Goal: Information Seeking & Learning: Learn about a topic

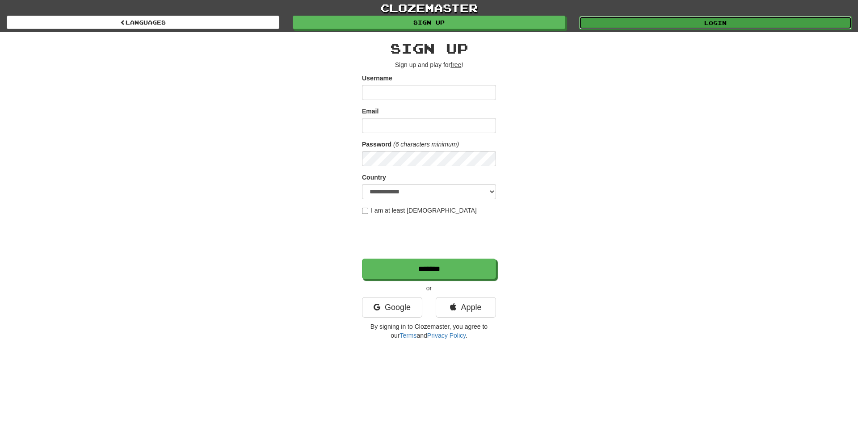
click at [636, 17] on link "Login" at bounding box center [715, 22] width 273 height 13
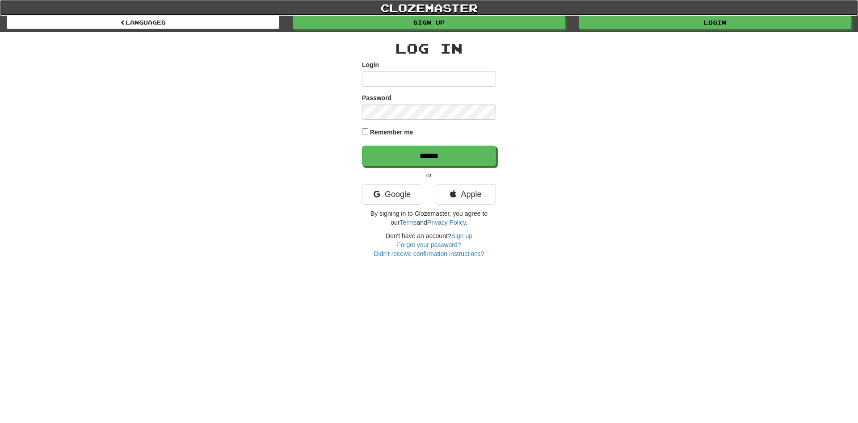
click at [625, 14] on link "clozemaster" at bounding box center [429, 8] width 858 height 16
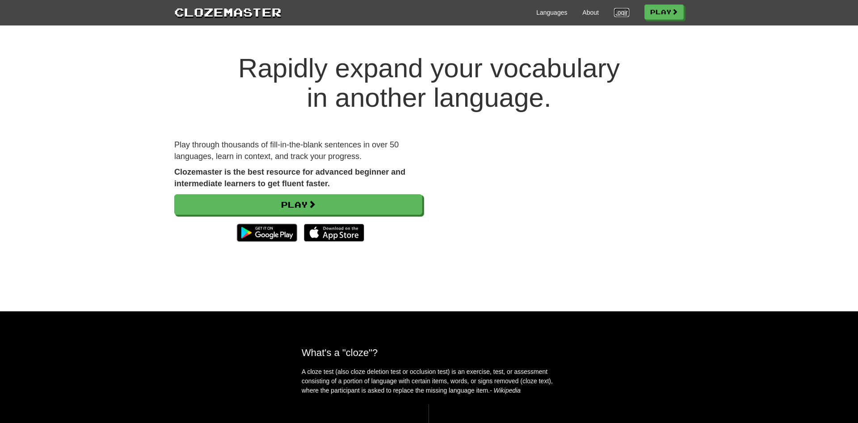
click at [616, 15] on link "Login" at bounding box center [621, 12] width 15 height 9
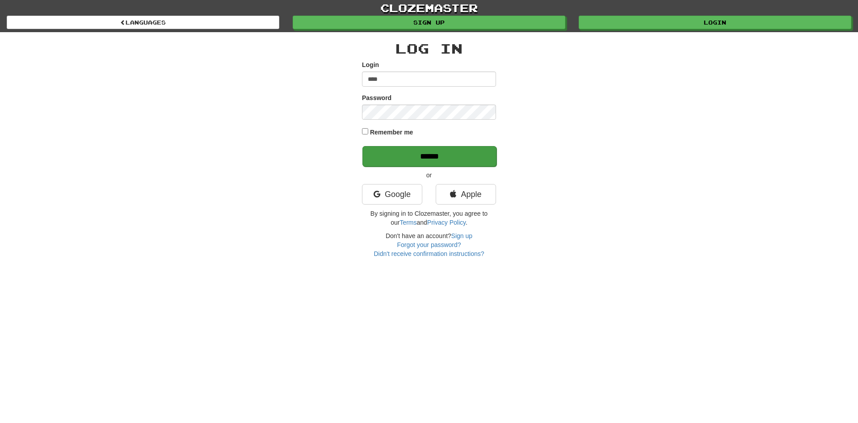
type input "****"
click at [420, 159] on input "******" at bounding box center [430, 156] width 134 height 21
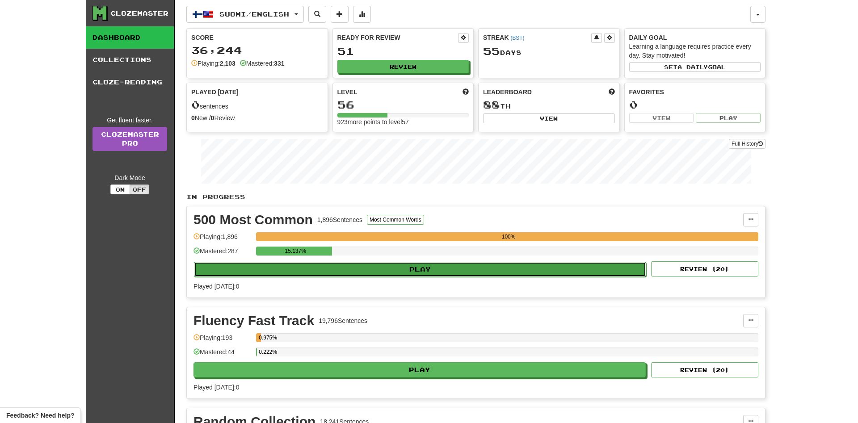
click at [299, 272] on button "Play" at bounding box center [420, 269] width 452 height 15
select select "**"
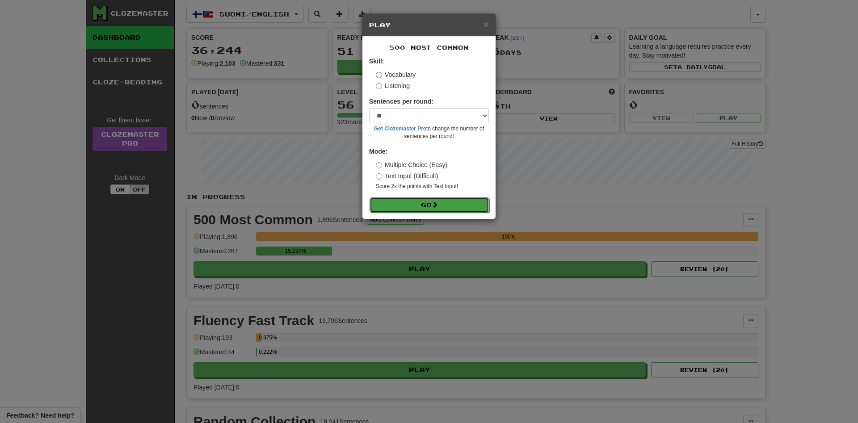
click at [412, 207] on button "Go" at bounding box center [430, 205] width 120 height 15
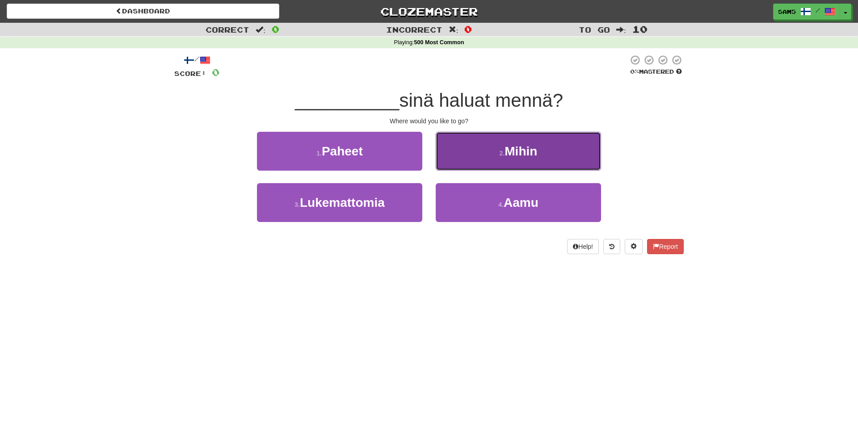
click at [469, 160] on button "2 . Mihin" at bounding box center [518, 151] width 165 height 39
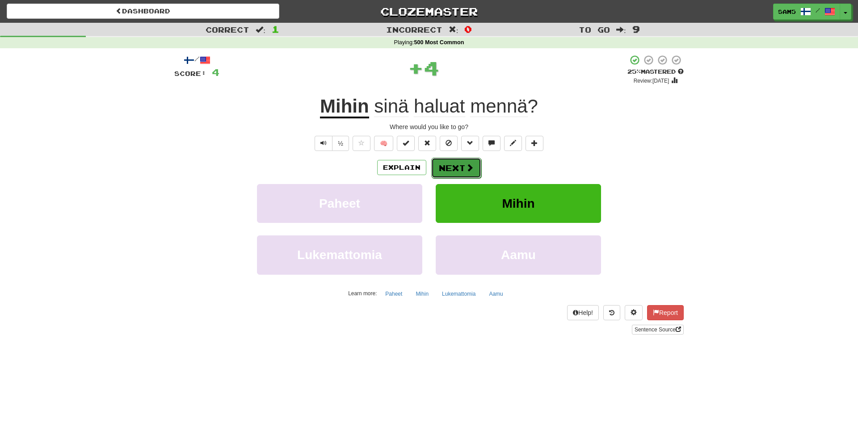
click at [460, 169] on button "Next" at bounding box center [456, 168] width 50 height 21
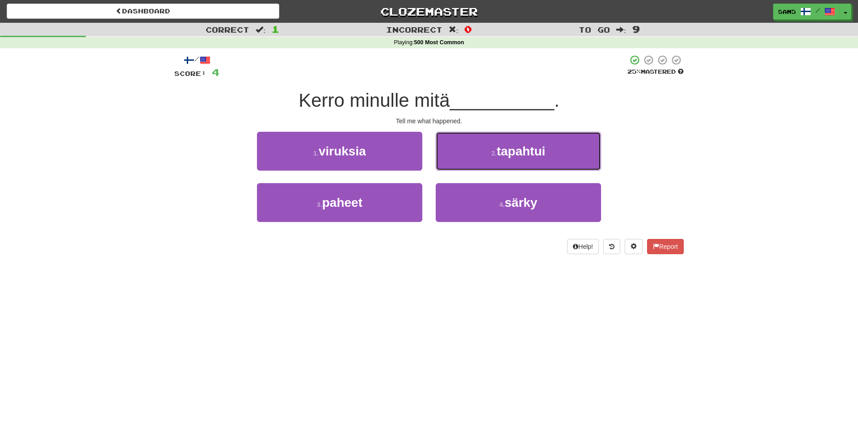
click at [460, 169] on button "2 . tapahtui" at bounding box center [518, 151] width 165 height 39
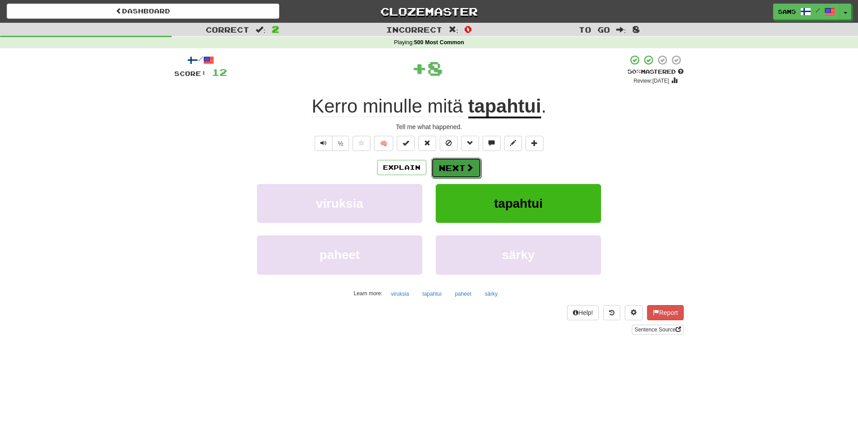
click at [459, 166] on button "Next" at bounding box center [456, 168] width 50 height 21
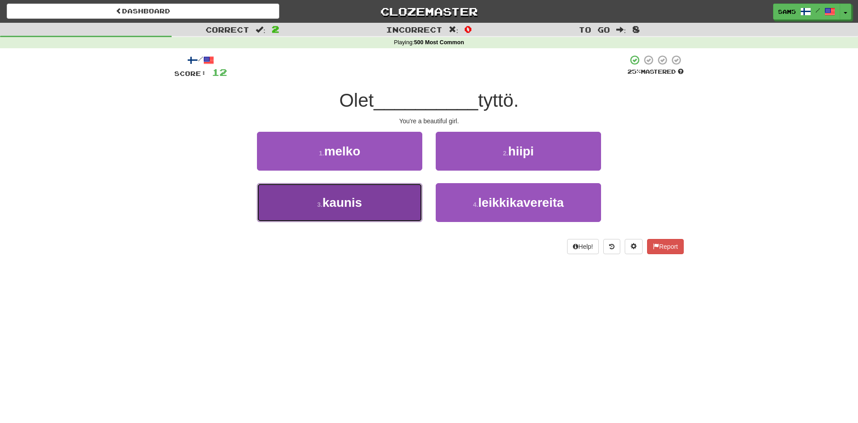
click at [399, 197] on button "3 . kaunis" at bounding box center [339, 202] width 165 height 39
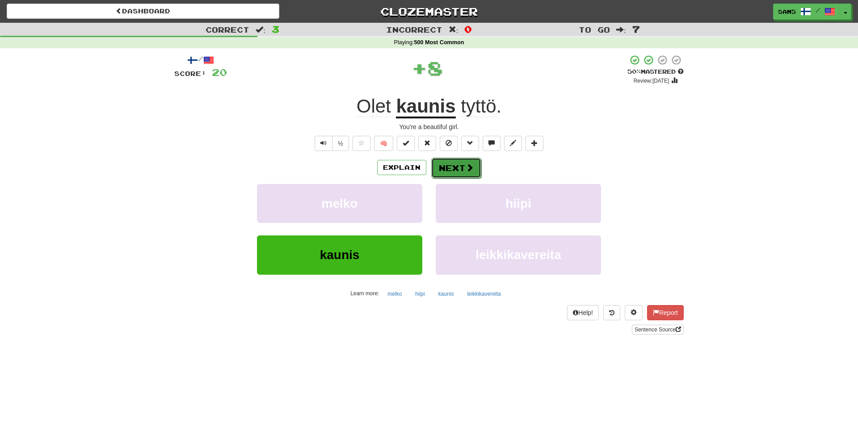
click at [444, 165] on button "Next" at bounding box center [456, 168] width 50 height 21
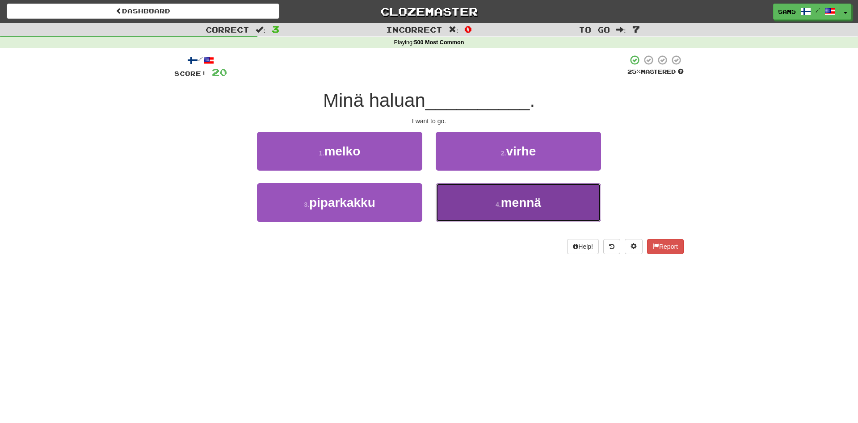
click at [486, 202] on button "4 . mennä" at bounding box center [518, 202] width 165 height 39
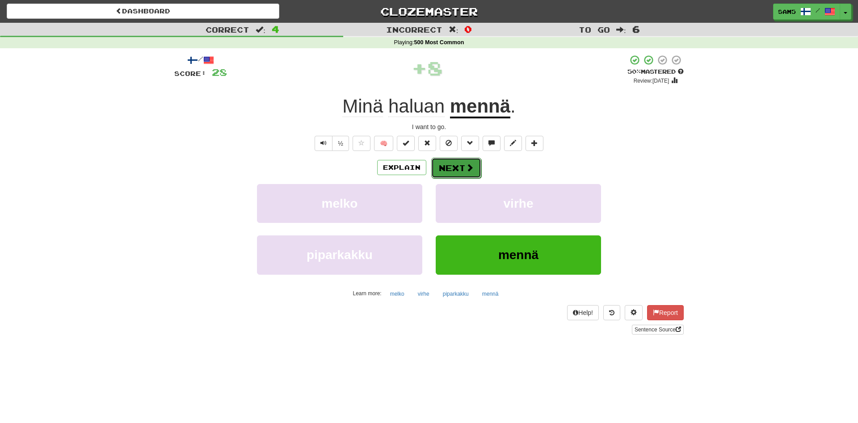
click at [474, 165] on button "Next" at bounding box center [456, 168] width 50 height 21
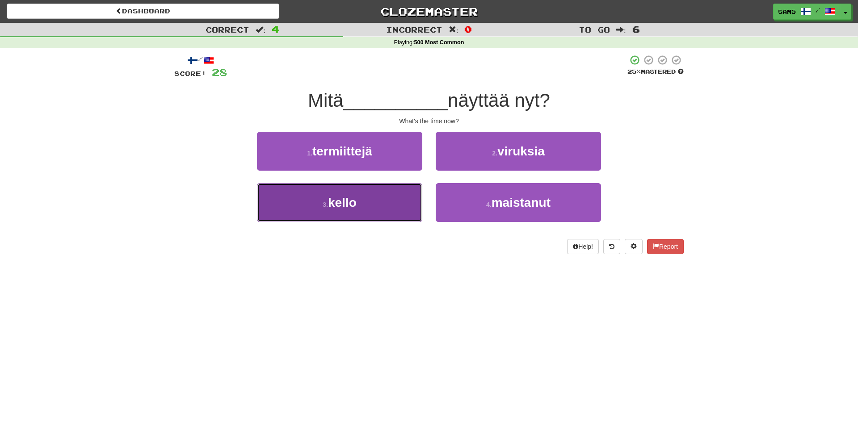
click at [392, 203] on button "3 . kello" at bounding box center [339, 202] width 165 height 39
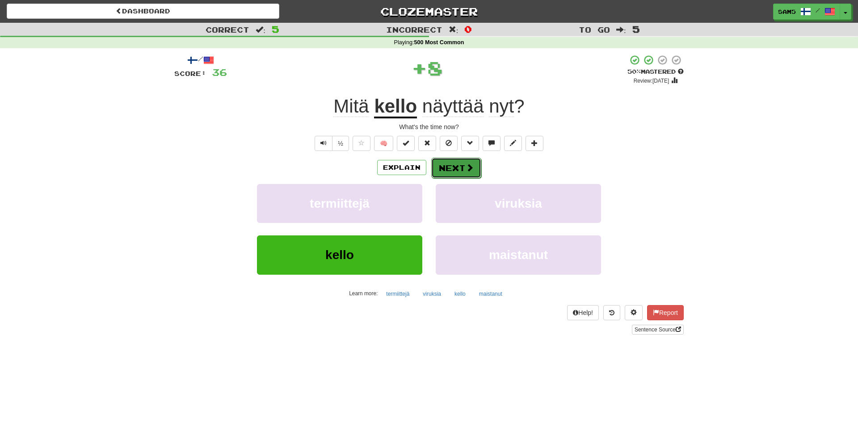
click at [454, 169] on button "Next" at bounding box center [456, 168] width 50 height 21
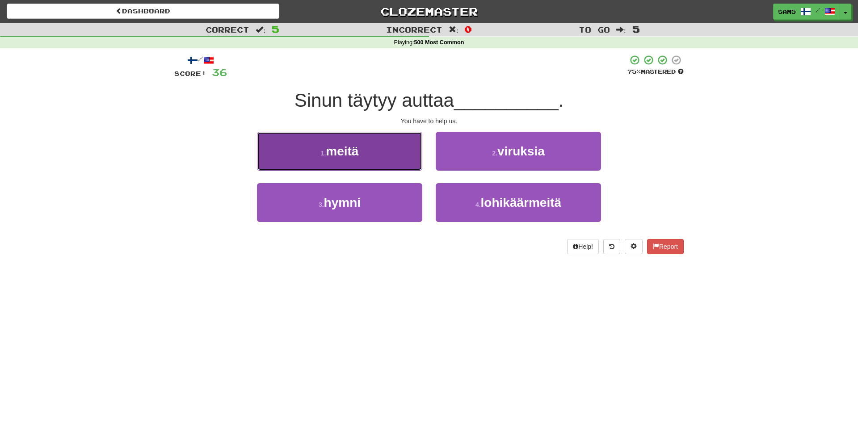
click at [405, 169] on button "1 . meitä" at bounding box center [339, 151] width 165 height 39
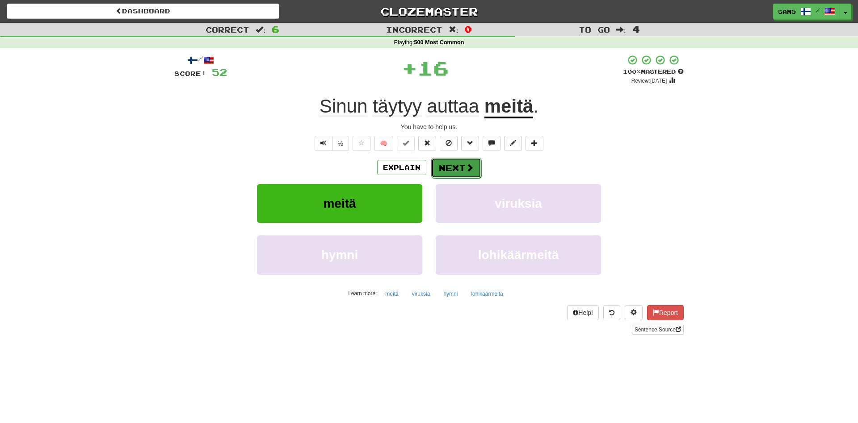
click at [471, 170] on span at bounding box center [470, 168] width 8 height 8
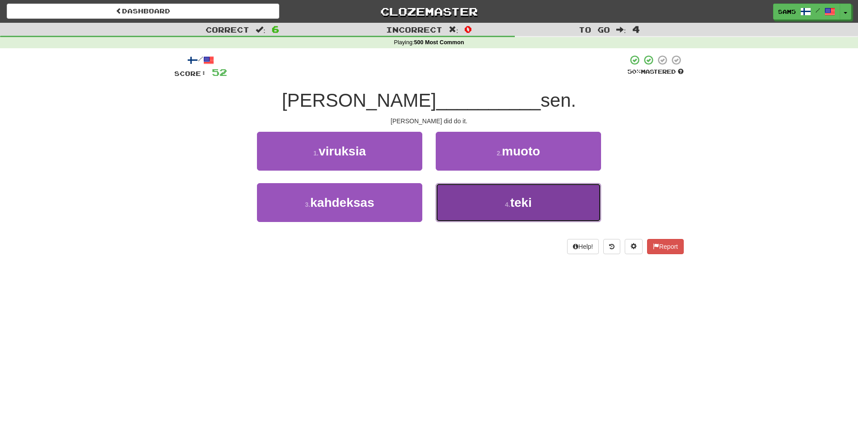
click at [496, 208] on button "4 . teki" at bounding box center [518, 202] width 165 height 39
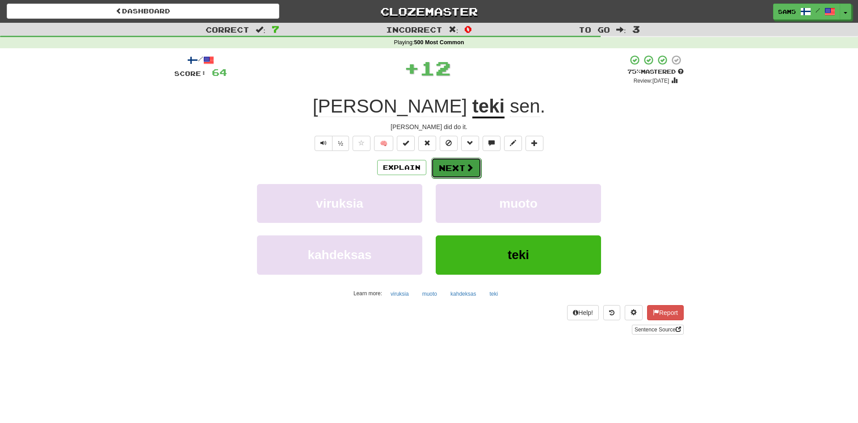
click at [456, 168] on button "Next" at bounding box center [456, 168] width 50 height 21
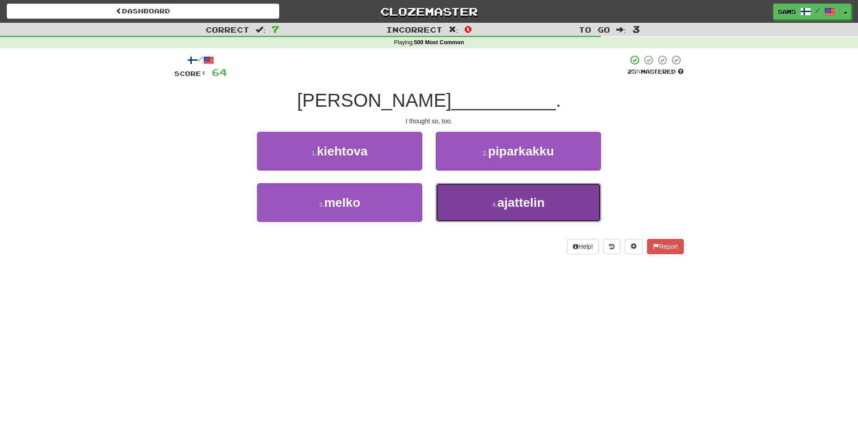
click at [489, 204] on button "4 . ajattelin" at bounding box center [518, 202] width 165 height 39
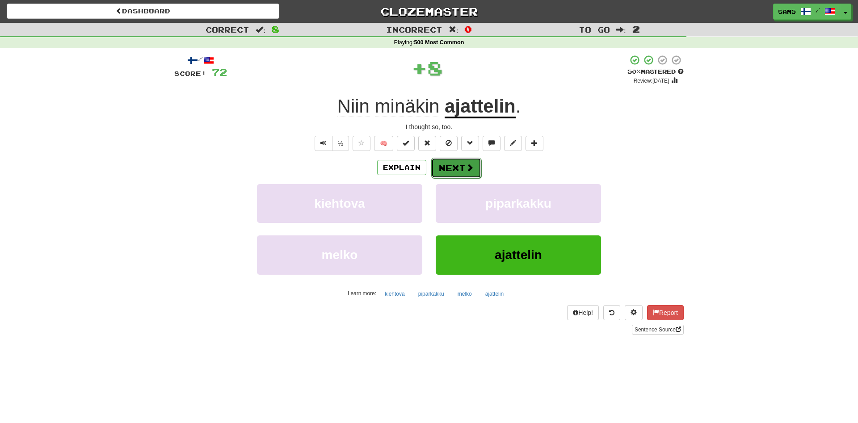
click at [474, 167] on button "Next" at bounding box center [456, 168] width 50 height 21
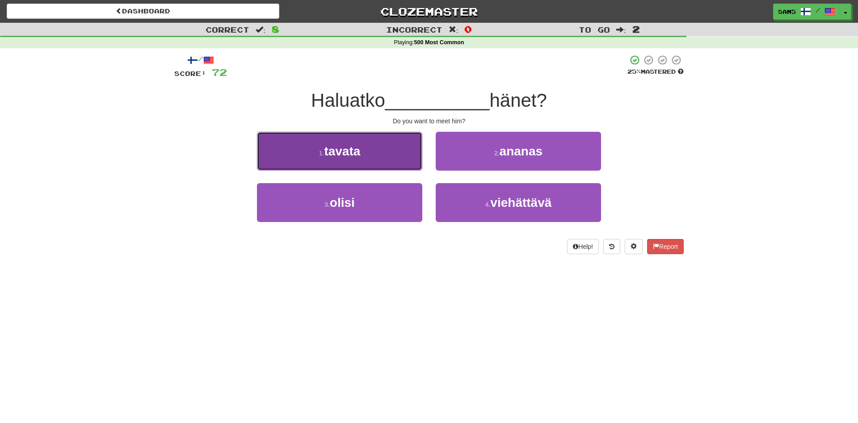
click at [404, 163] on button "1 . tavata" at bounding box center [339, 151] width 165 height 39
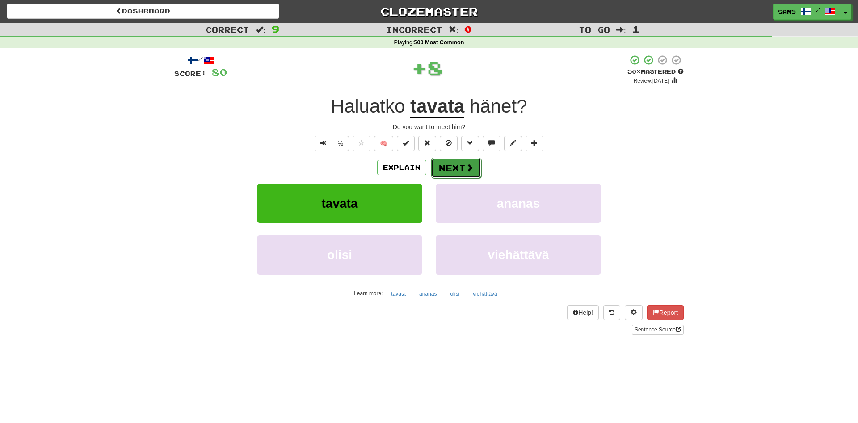
click at [456, 168] on button "Next" at bounding box center [456, 168] width 50 height 21
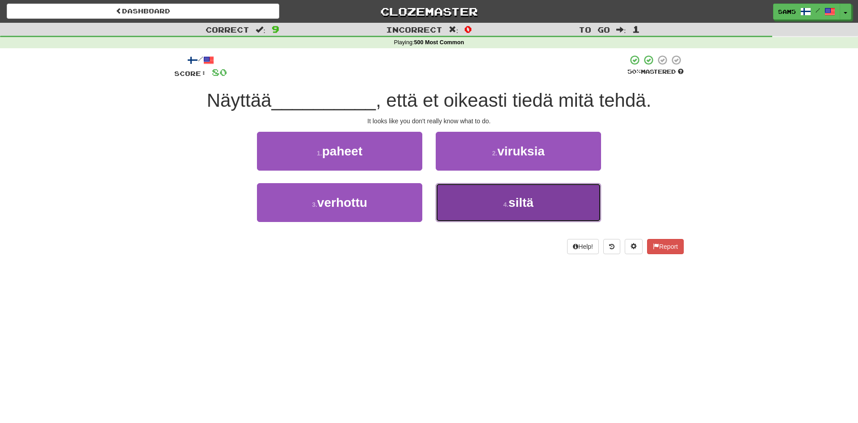
click at [478, 203] on button "4 . siltä" at bounding box center [518, 202] width 165 height 39
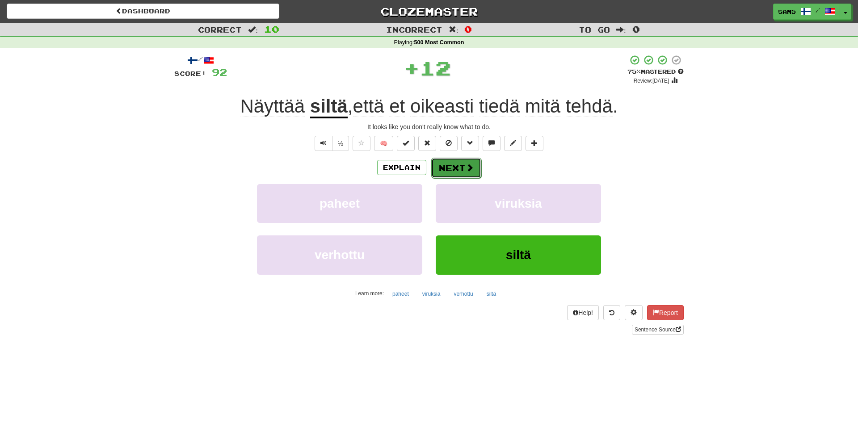
click at [465, 176] on button "Next" at bounding box center [456, 168] width 50 height 21
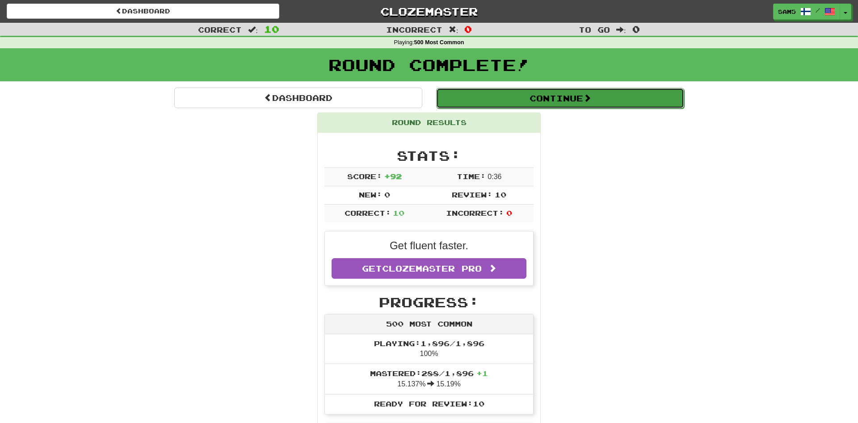
click at [513, 105] on button "Continue" at bounding box center [560, 98] width 248 height 21
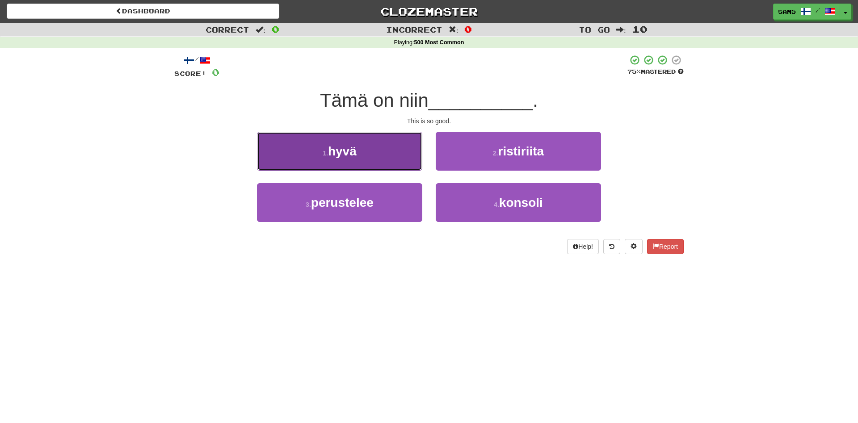
click at [395, 159] on button "1 . hyvä" at bounding box center [339, 151] width 165 height 39
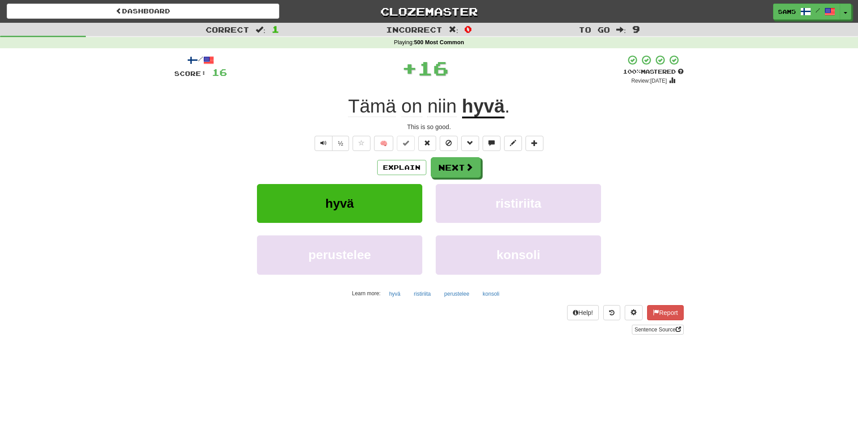
click at [480, 178] on div "Explain Next" at bounding box center [429, 167] width 510 height 21
click at [470, 169] on span at bounding box center [470, 168] width 8 height 8
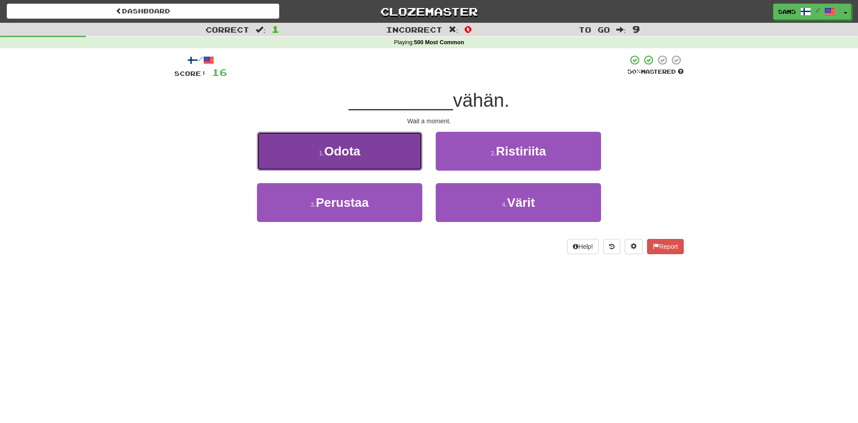
click at [422, 168] on button "1 . Odota" at bounding box center [339, 151] width 165 height 39
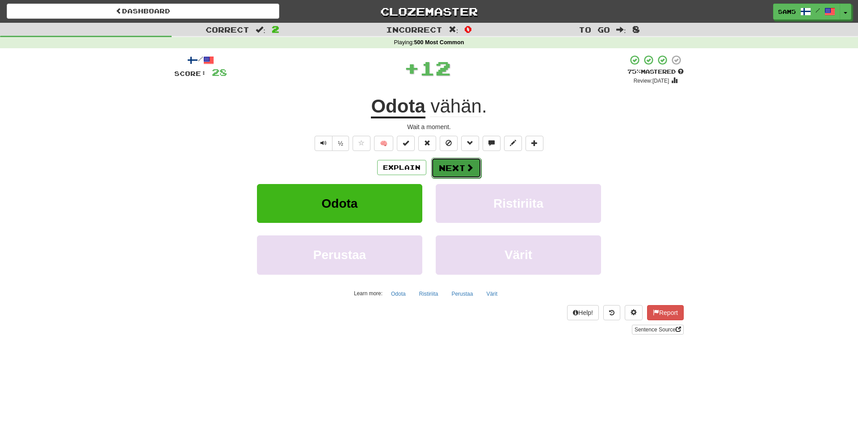
click at [455, 167] on button "Next" at bounding box center [456, 168] width 50 height 21
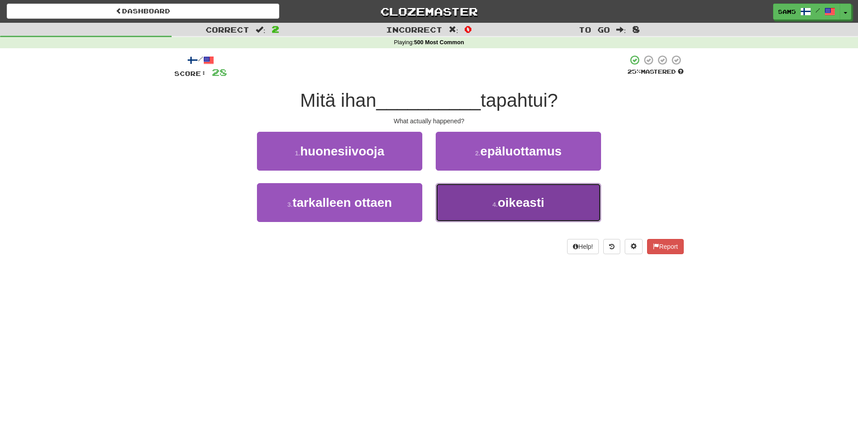
click at [454, 205] on button "4 . oikeasti" at bounding box center [518, 202] width 165 height 39
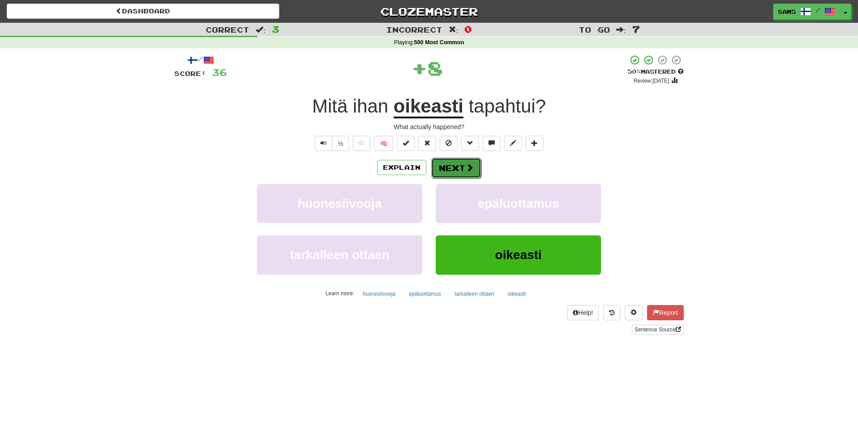
click at [438, 165] on button "Next" at bounding box center [456, 168] width 50 height 21
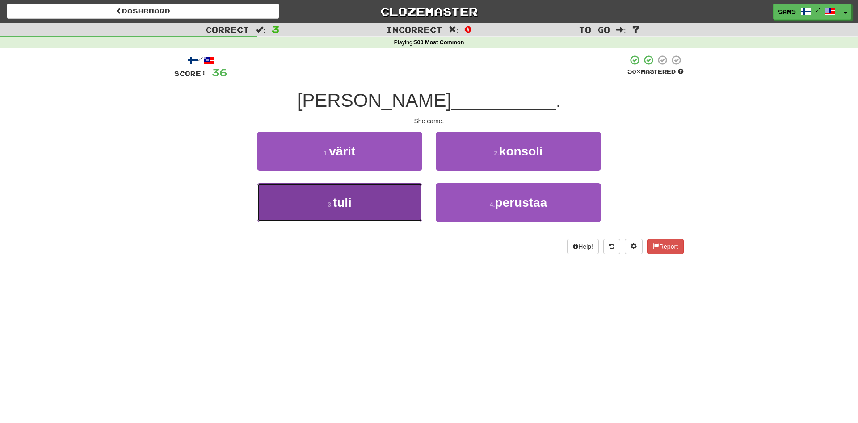
click at [406, 205] on button "3 . tuli" at bounding box center [339, 202] width 165 height 39
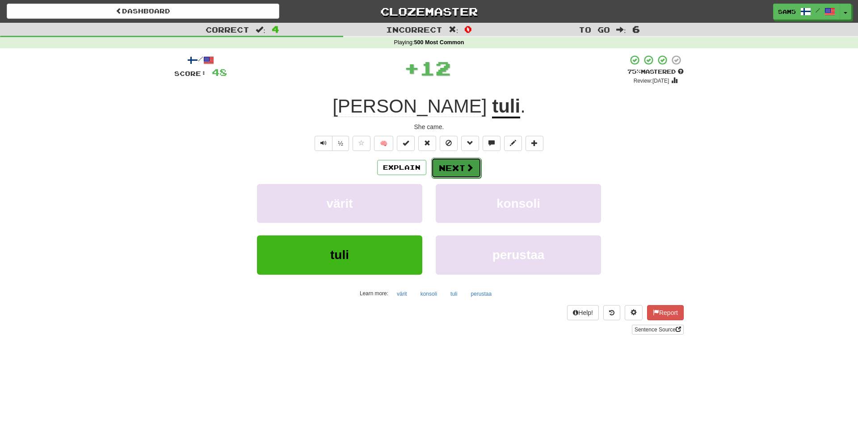
click at [458, 173] on button "Next" at bounding box center [456, 168] width 50 height 21
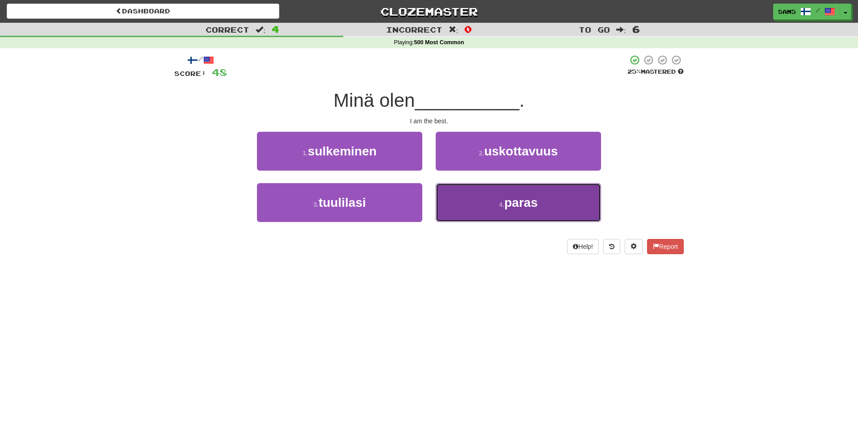
click at [485, 206] on button "4 . paras" at bounding box center [518, 202] width 165 height 39
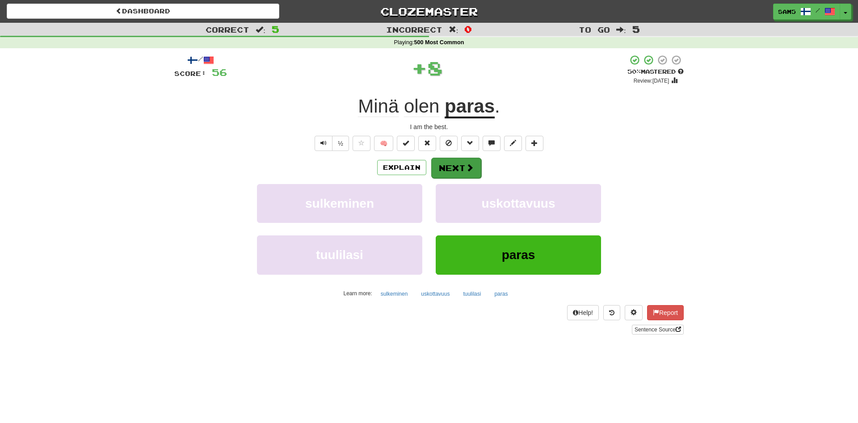
click at [457, 158] on div "Explain Next" at bounding box center [429, 167] width 510 height 21
click at [449, 167] on button "Next" at bounding box center [456, 168] width 50 height 21
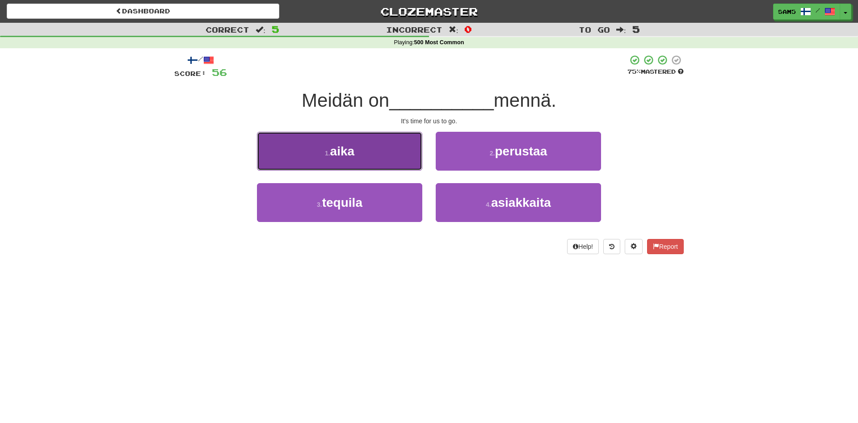
click at [403, 159] on button "1 . aika" at bounding box center [339, 151] width 165 height 39
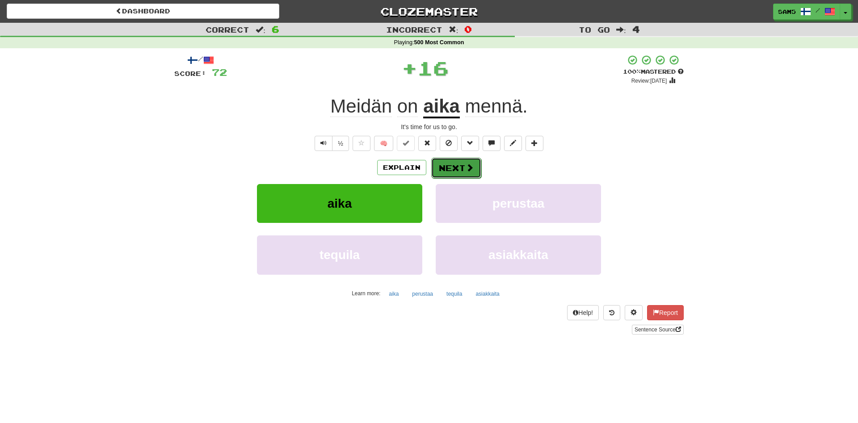
click at [469, 173] on button "Next" at bounding box center [456, 168] width 50 height 21
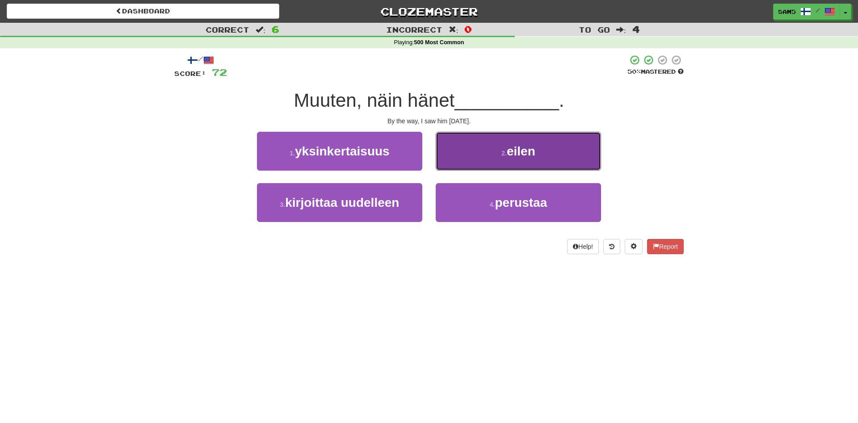
click at [483, 166] on button "2 . eilen" at bounding box center [518, 151] width 165 height 39
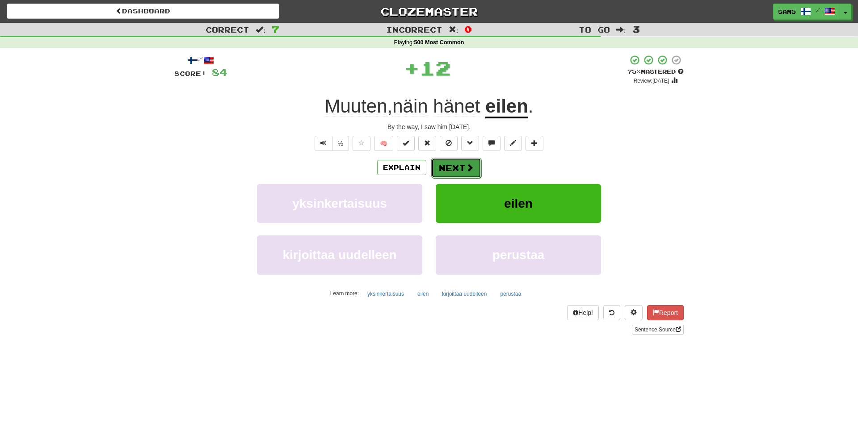
click at [466, 165] on span at bounding box center [470, 168] width 8 height 8
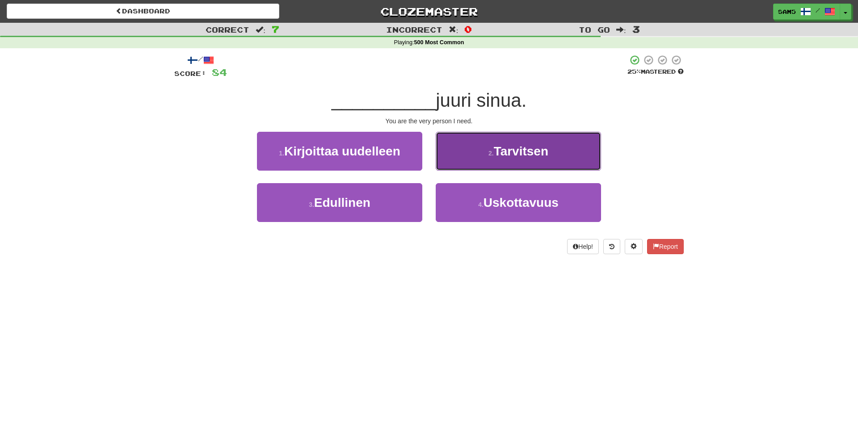
click at [450, 160] on button "2 . Tarvitsen" at bounding box center [518, 151] width 165 height 39
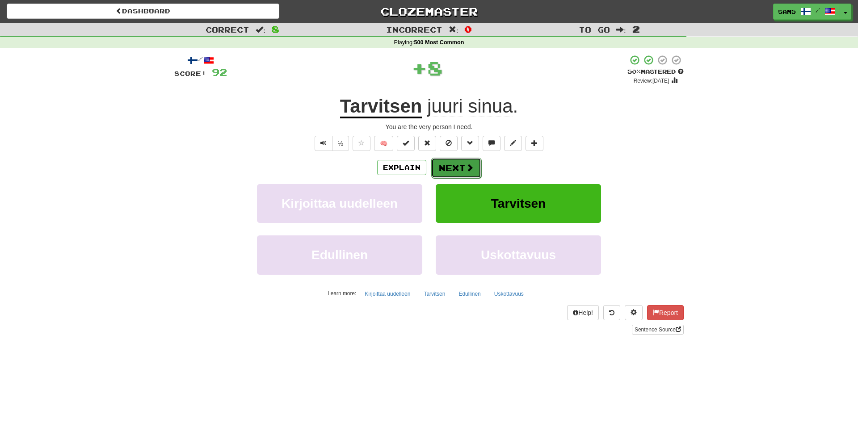
click at [448, 165] on button "Next" at bounding box center [456, 168] width 50 height 21
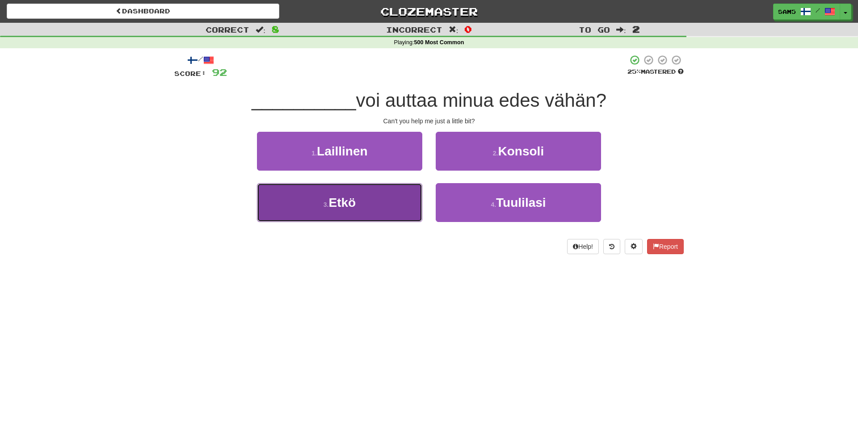
click at [413, 204] on button "3 . Etkö" at bounding box center [339, 202] width 165 height 39
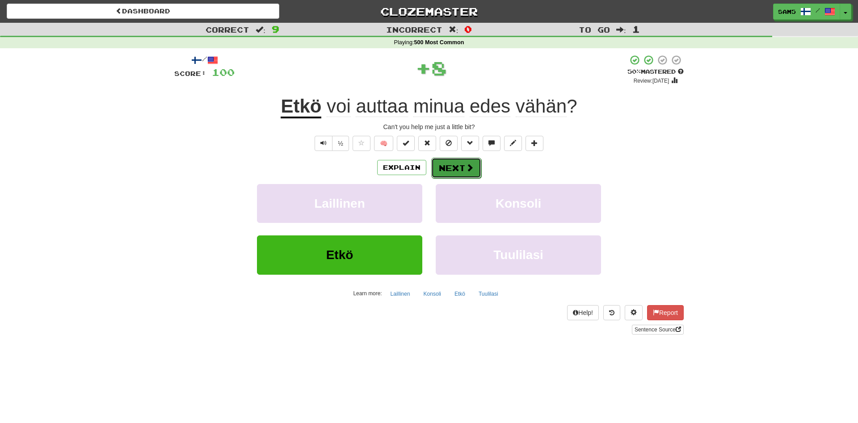
click at [465, 165] on button "Next" at bounding box center [456, 168] width 50 height 21
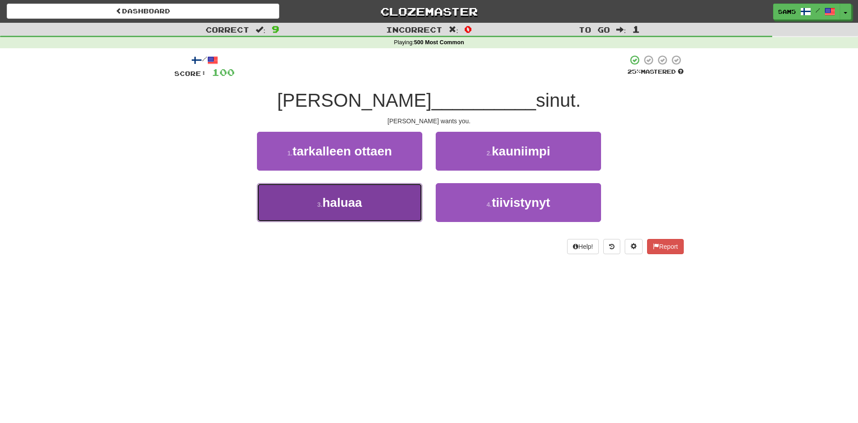
click at [408, 198] on button "3 . haluaa" at bounding box center [339, 202] width 165 height 39
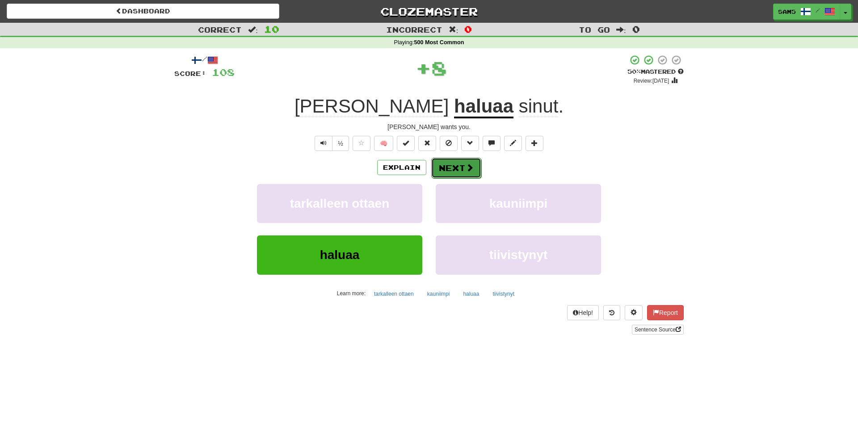
click at [451, 170] on button "Next" at bounding box center [456, 168] width 50 height 21
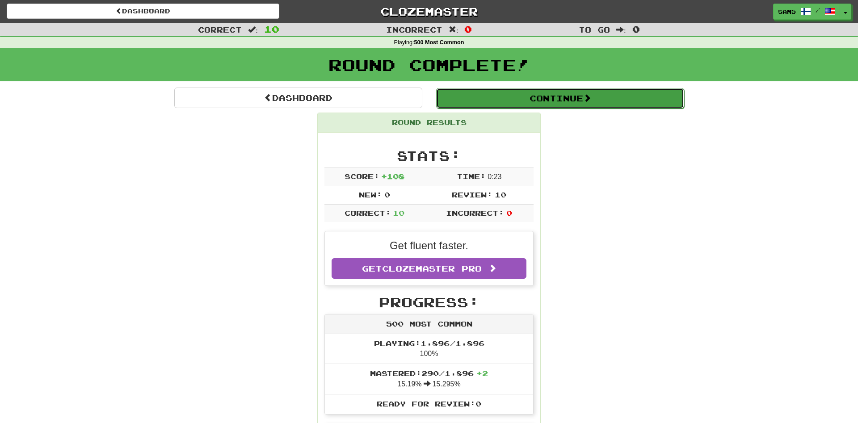
click at [520, 97] on button "Continue" at bounding box center [560, 98] width 248 height 21
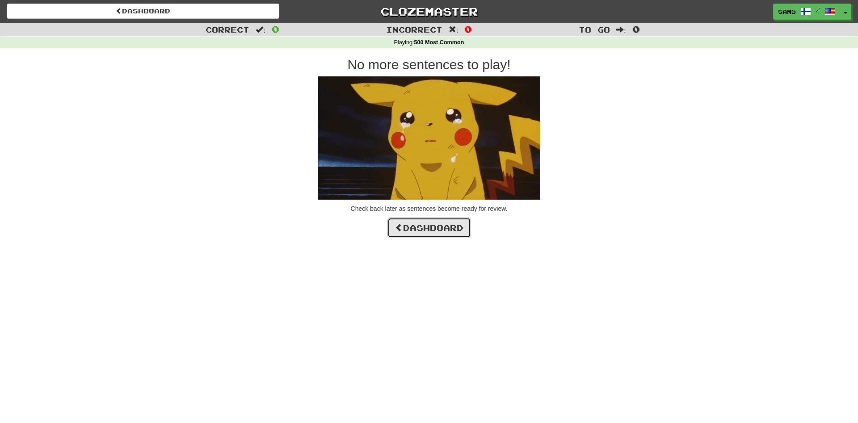
click at [435, 233] on link "Dashboard" at bounding box center [430, 228] width 84 height 21
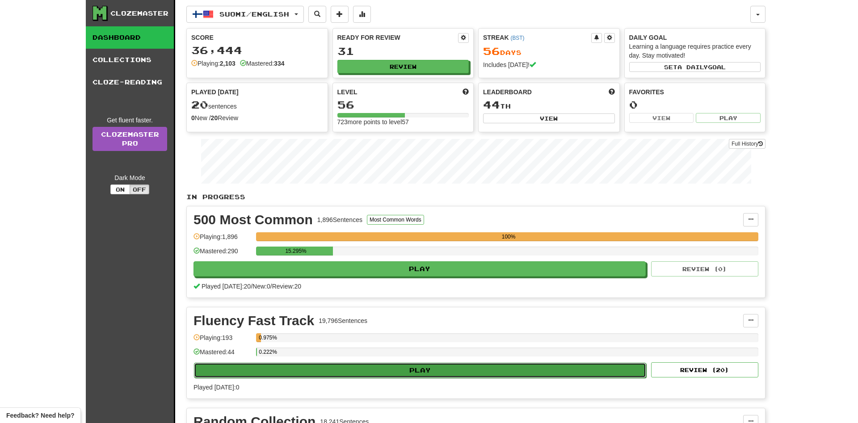
click at [403, 370] on button "Play" at bounding box center [420, 370] width 452 height 15
select select "**"
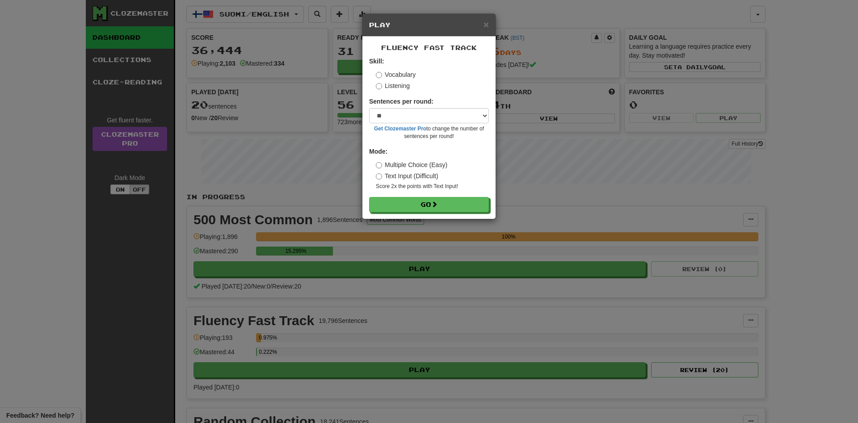
click at [416, 197] on form "Skill: Vocabulary Listening Sentences per round: * ** ** ** ** ** *** ******** …" at bounding box center [429, 135] width 120 height 156
click at [414, 207] on button "Go" at bounding box center [430, 205] width 120 height 15
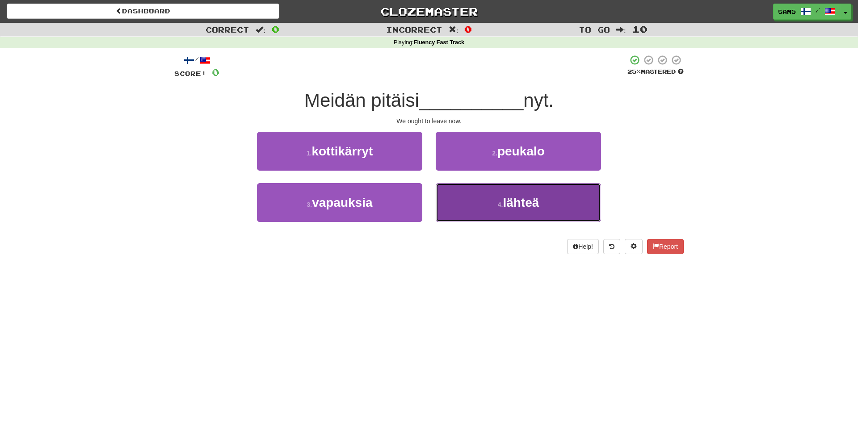
click at [446, 207] on button "4 . lähteä" at bounding box center [518, 202] width 165 height 39
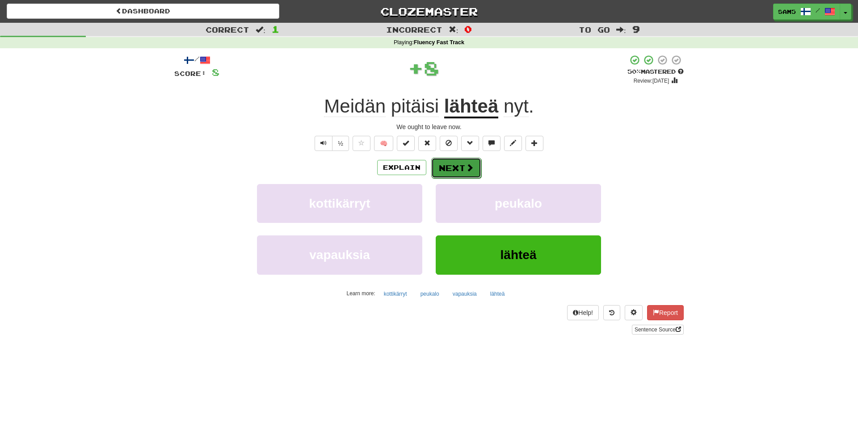
click at [458, 170] on button "Next" at bounding box center [456, 168] width 50 height 21
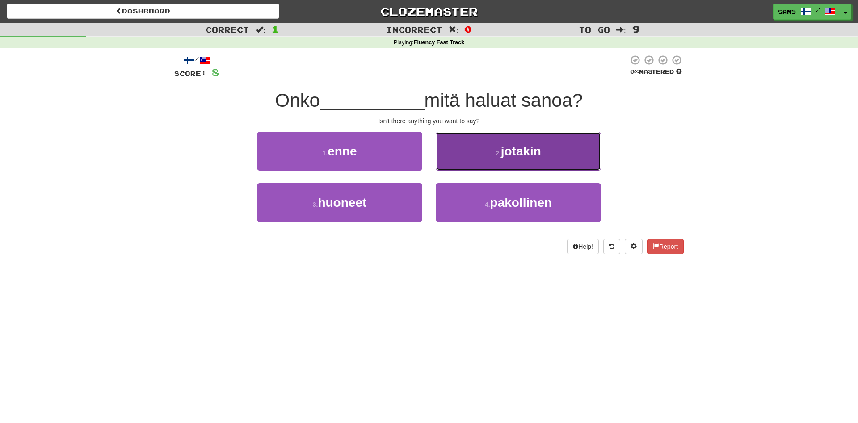
click at [448, 167] on button "2 . jotakin" at bounding box center [518, 151] width 165 height 39
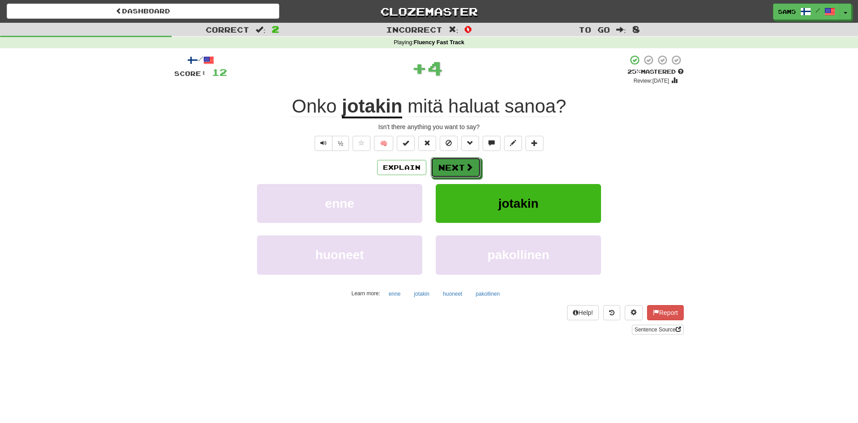
click at [448, 167] on button "Next" at bounding box center [456, 167] width 50 height 21
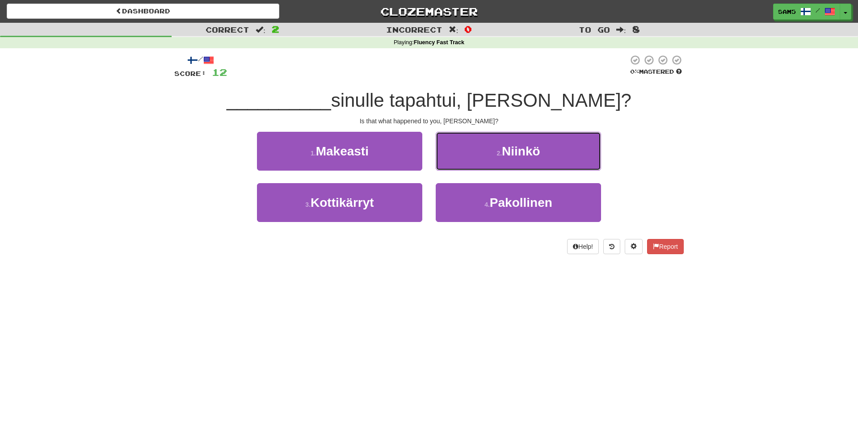
click at [448, 167] on button "2 . [GEOGRAPHIC_DATA]" at bounding box center [518, 151] width 165 height 39
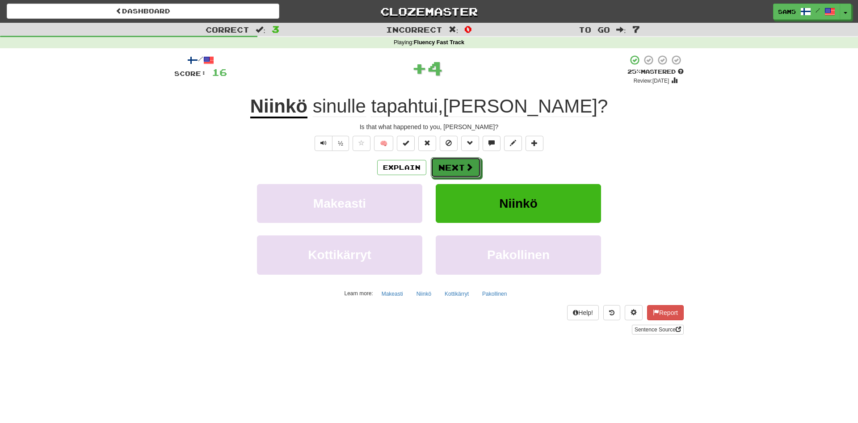
click at [448, 167] on button "Next" at bounding box center [456, 167] width 50 height 21
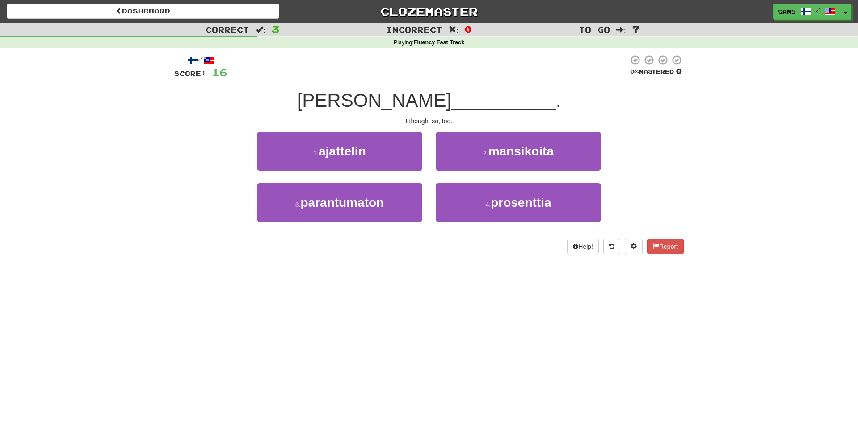
click at [416, 173] on div "1 . ajattelin" at bounding box center [339, 157] width 179 height 51
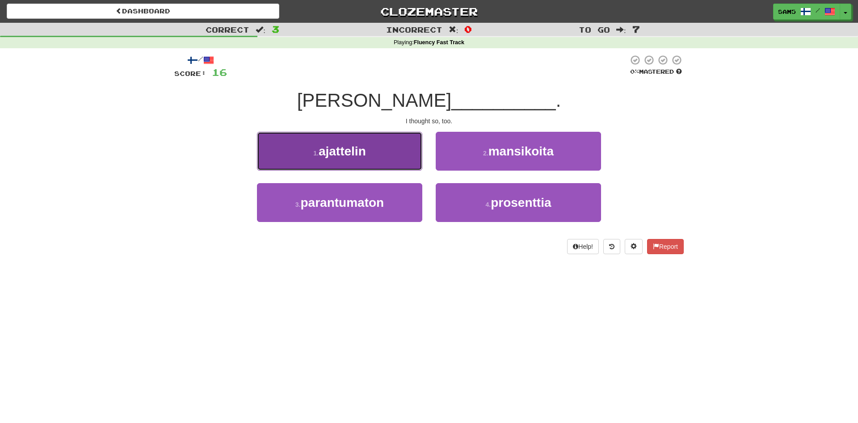
click at [414, 161] on button "1 . ajattelin" at bounding box center [339, 151] width 165 height 39
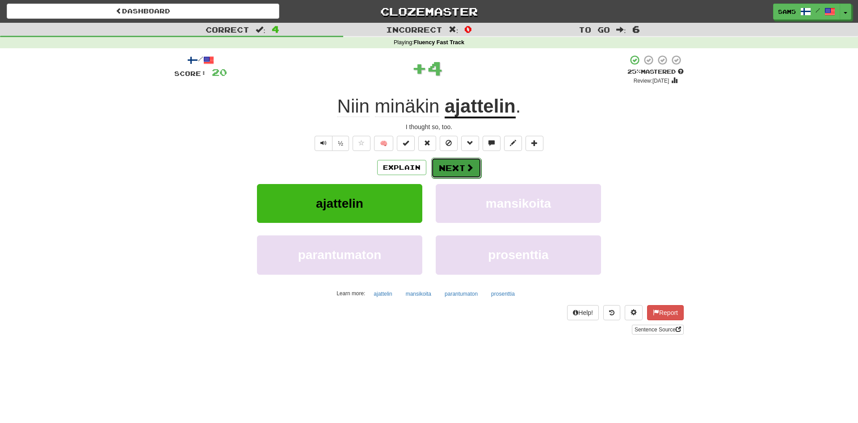
click at [449, 167] on button "Next" at bounding box center [456, 168] width 50 height 21
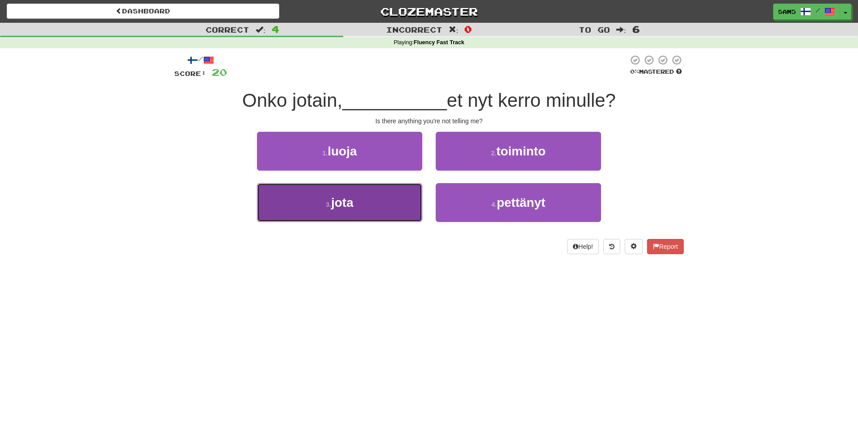
click at [372, 211] on button "3 . jota" at bounding box center [339, 202] width 165 height 39
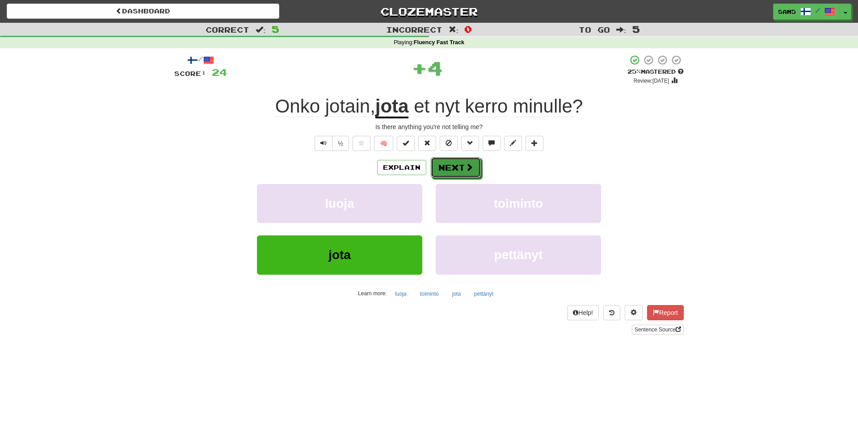
drag, startPoint x: 448, startPoint y: 167, endPoint x: 451, endPoint y: 158, distance: 9.3
click at [451, 158] on button "Next" at bounding box center [456, 167] width 50 height 21
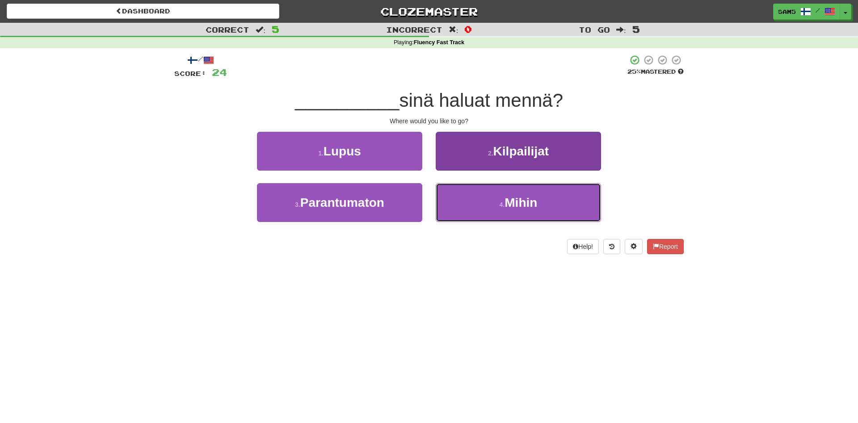
click at [486, 220] on button "4 . Mihin" at bounding box center [518, 202] width 165 height 39
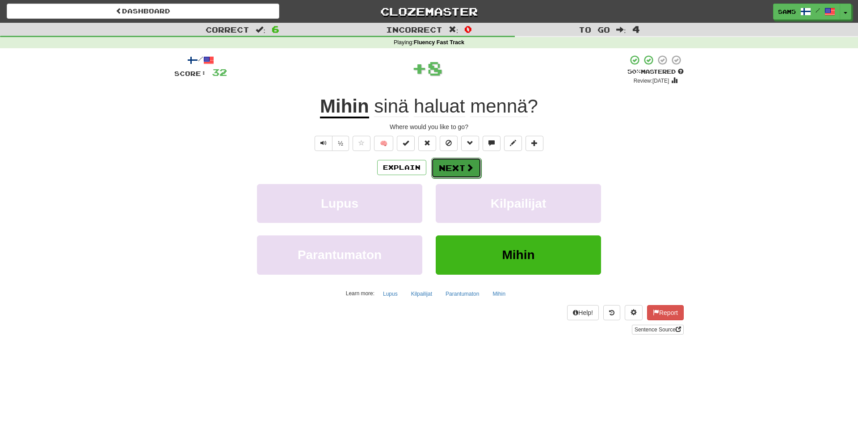
click at [461, 166] on button "Next" at bounding box center [456, 168] width 50 height 21
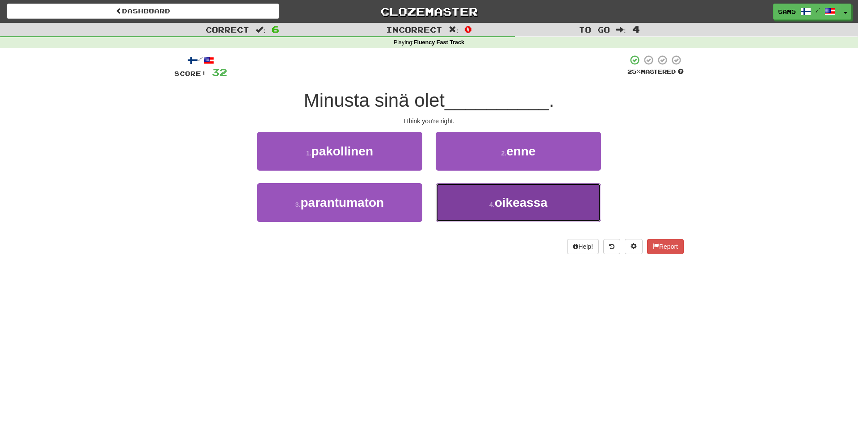
click at [449, 197] on button "4 . oikeassa" at bounding box center [518, 202] width 165 height 39
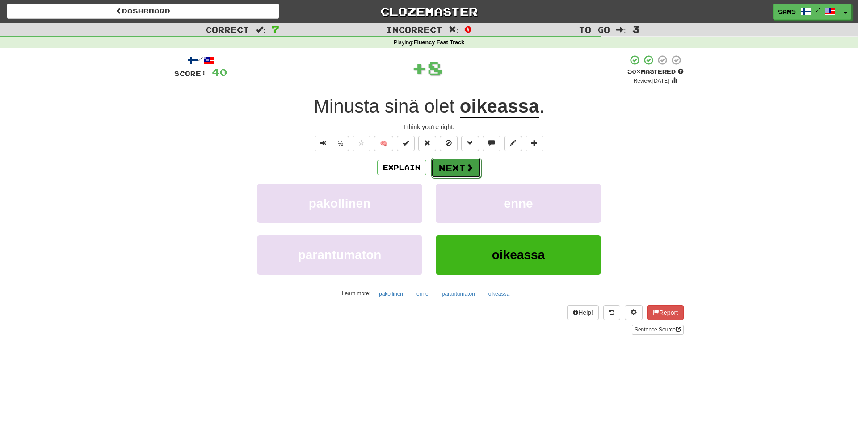
click at [455, 163] on button "Next" at bounding box center [456, 168] width 50 height 21
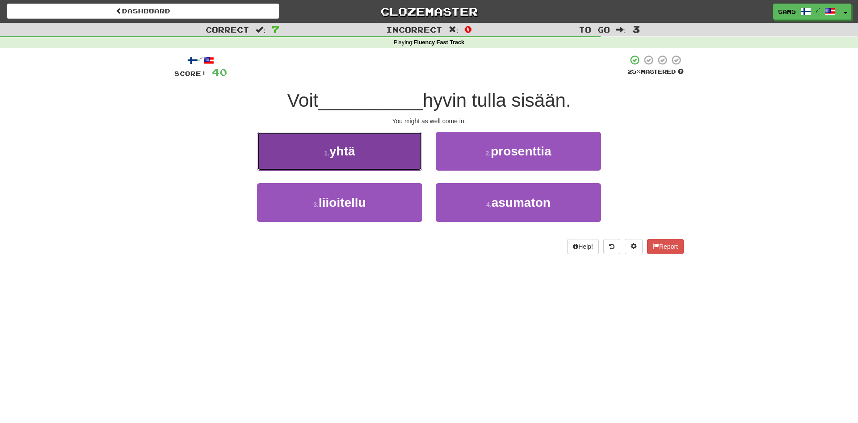
click at [397, 153] on button "1 . yhtä" at bounding box center [339, 151] width 165 height 39
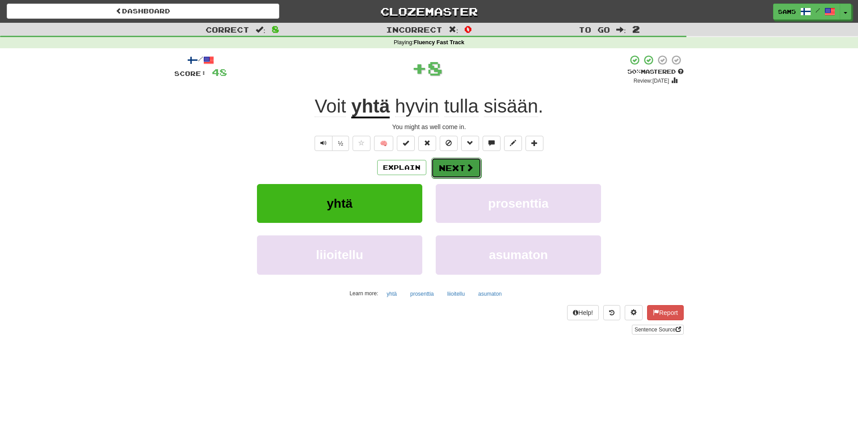
click at [460, 168] on button "Next" at bounding box center [456, 168] width 50 height 21
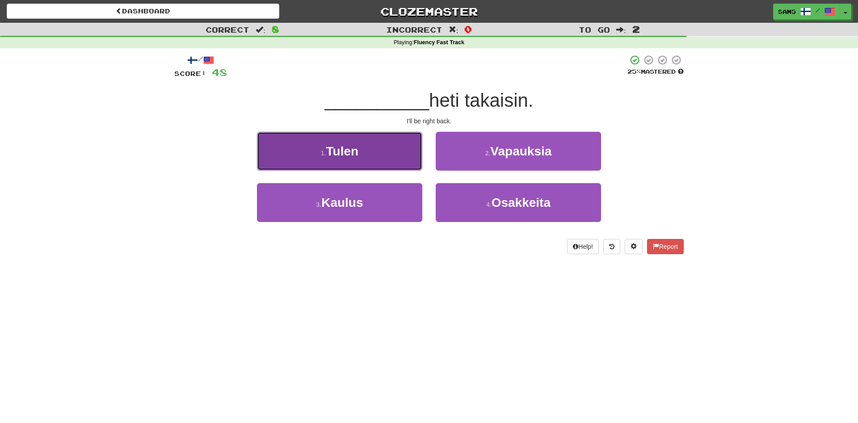
click at [402, 155] on button "1 . Tulen" at bounding box center [339, 151] width 165 height 39
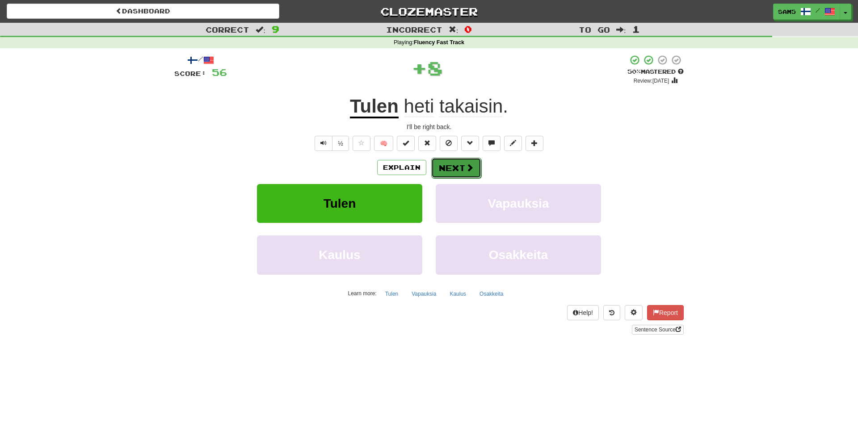
click at [456, 169] on button "Next" at bounding box center [456, 168] width 50 height 21
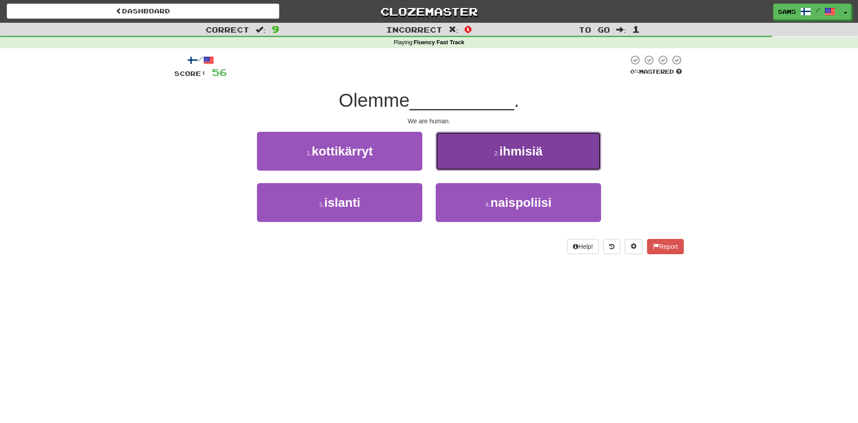
click at [465, 169] on button "2 . ihmisiä" at bounding box center [518, 151] width 165 height 39
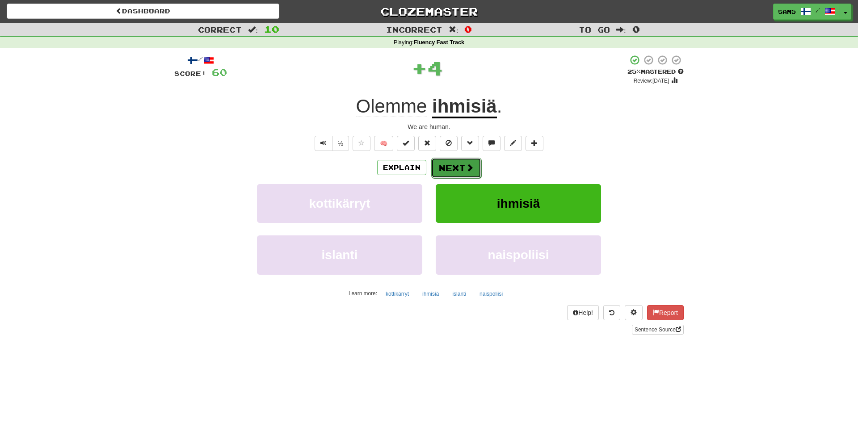
click at [452, 168] on button "Next" at bounding box center [456, 168] width 50 height 21
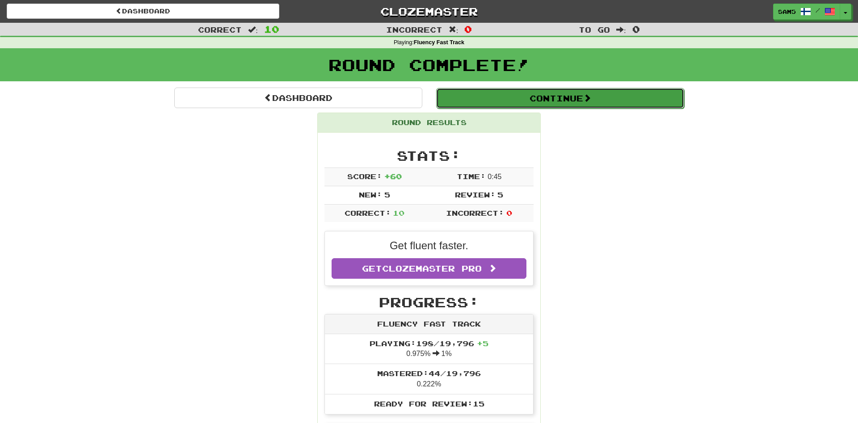
click at [512, 97] on button "Continue" at bounding box center [560, 98] width 248 height 21
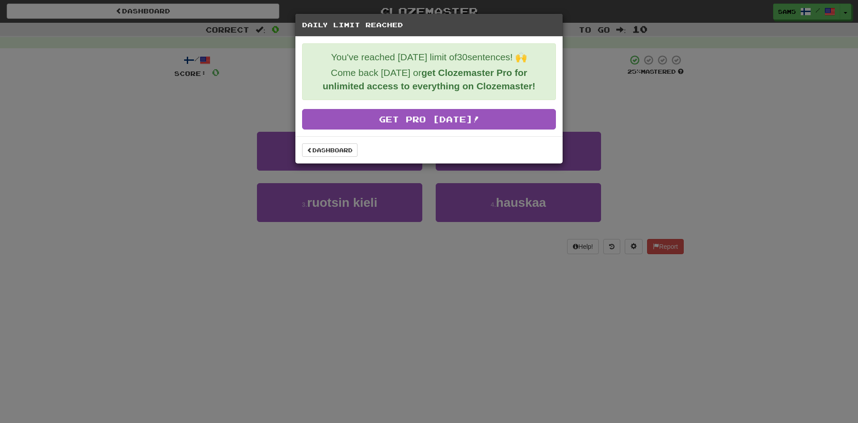
click at [323, 159] on div "Dashboard" at bounding box center [429, 149] width 267 height 27
click at [332, 146] on link "Dashboard" at bounding box center [329, 150] width 55 height 13
